Goal: Use online tool/utility

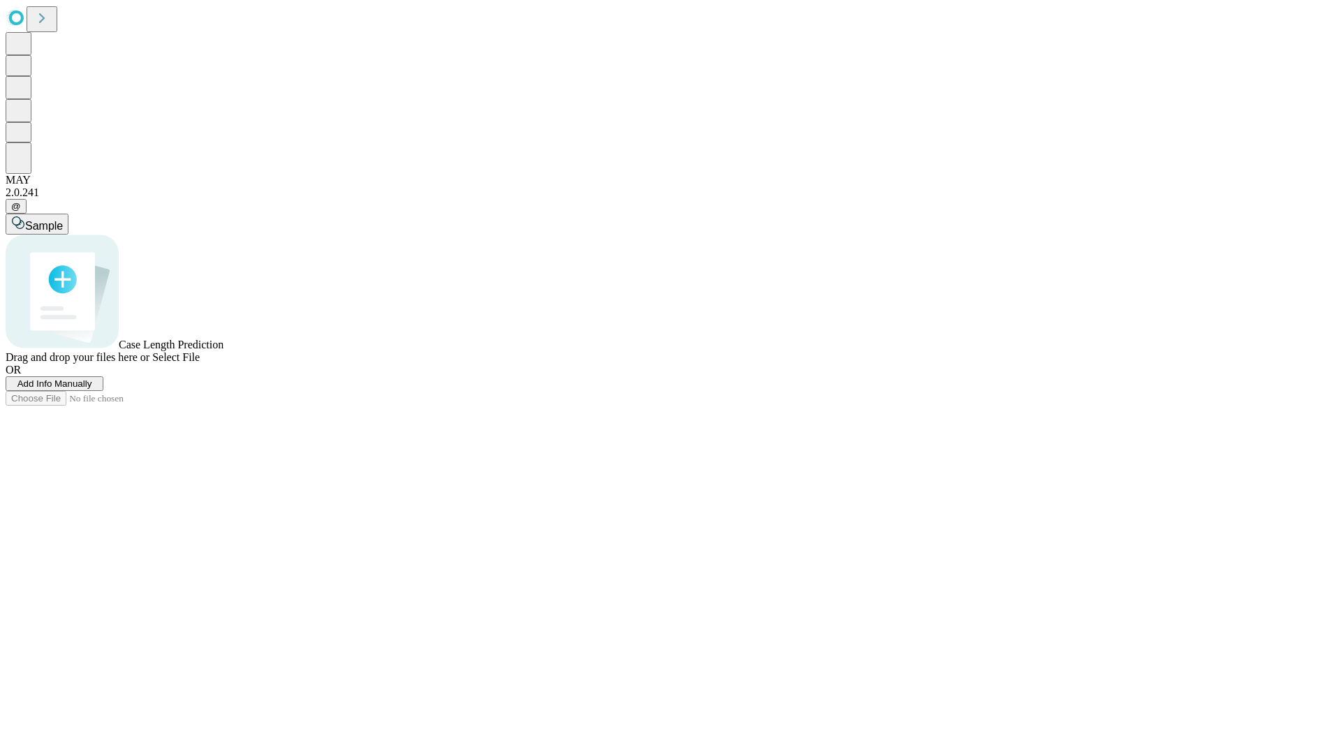
click at [200, 363] on span "Select File" at bounding box center [176, 357] width 48 height 12
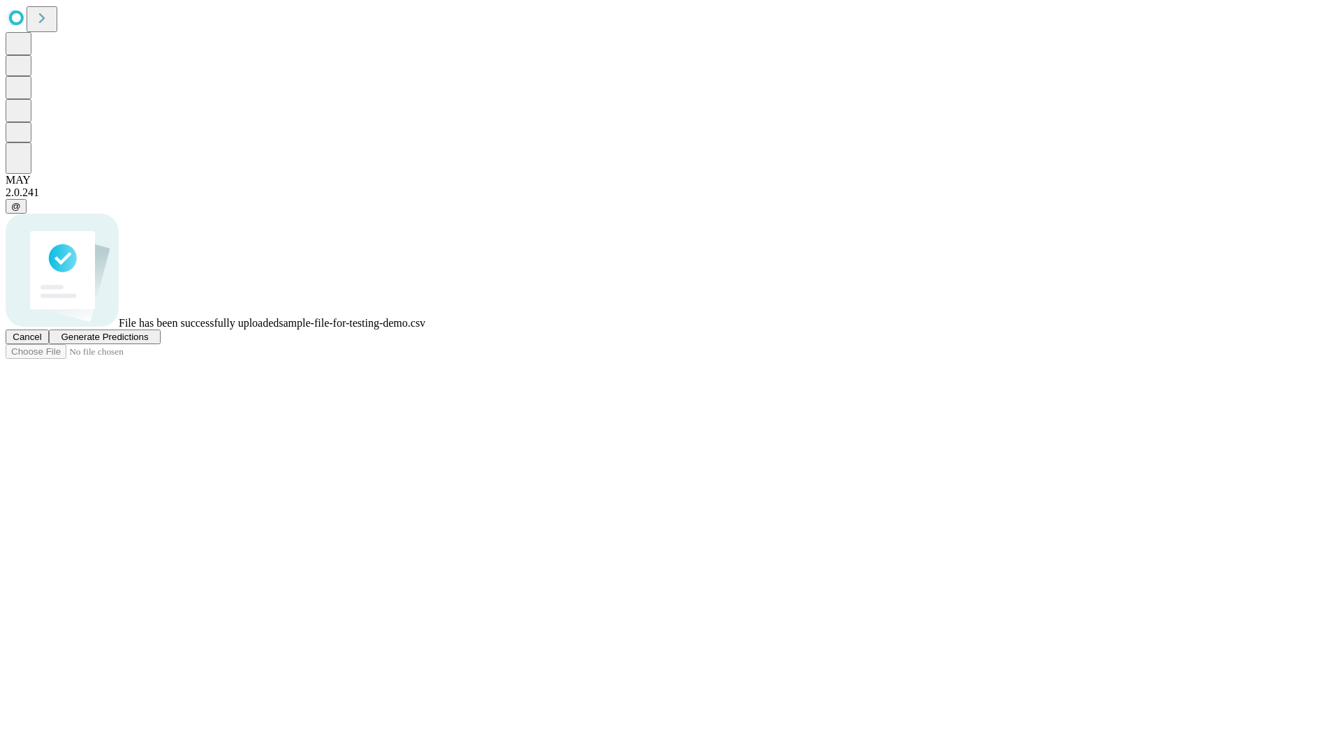
click at [148, 342] on span "Generate Predictions" at bounding box center [104, 337] width 87 height 10
